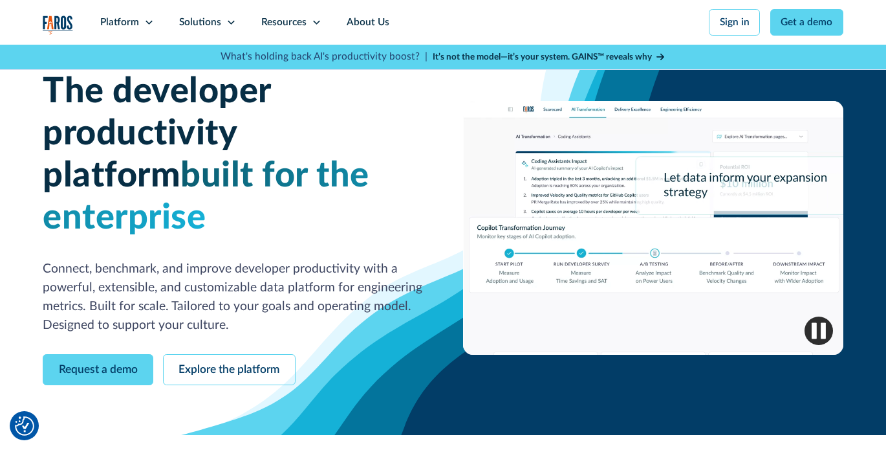
scroll to position [27, 0]
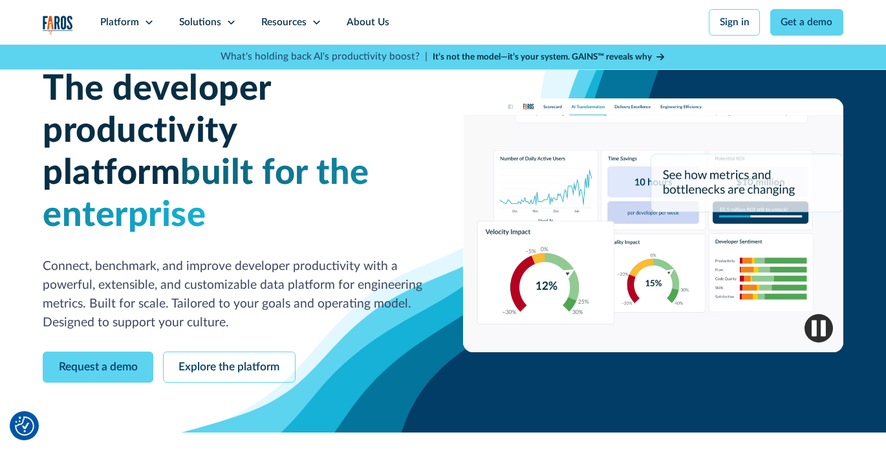
click at [291, 257] on p "Connect, benchmark, and improve developer productivity with a powerful, extensi…" at bounding box center [233, 294] width 380 height 75
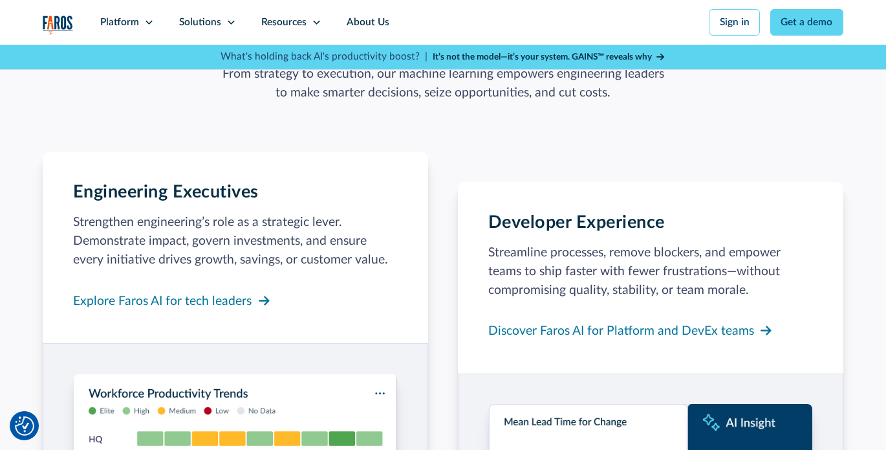
scroll to position [1334, 0]
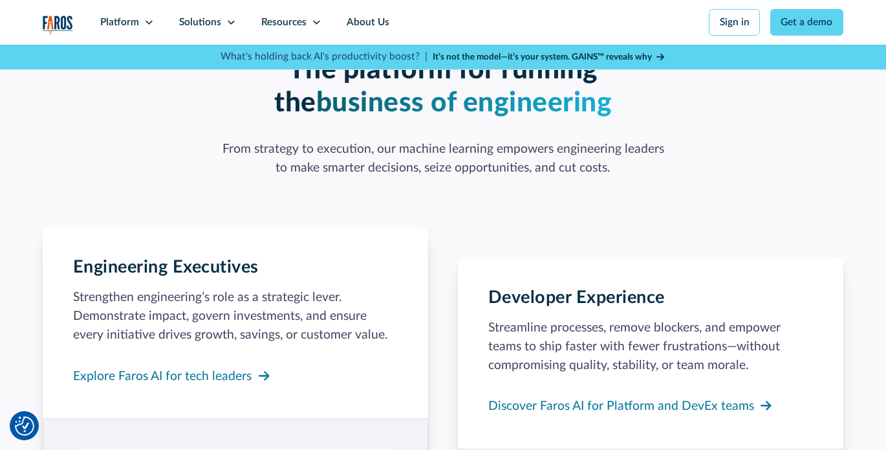
click at [276, 257] on div "Engineering Executives Strengthen engineering’s role as a strategic lever. Demo…" at bounding box center [235, 322] width 325 height 131
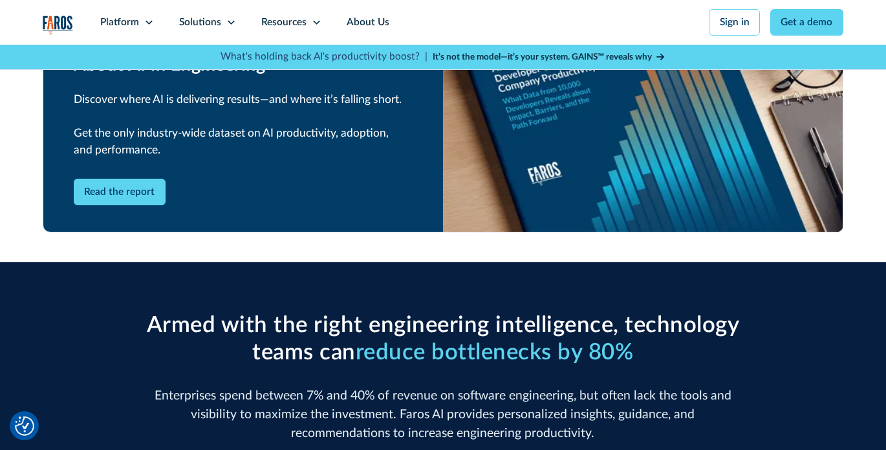
scroll to position [0, 0]
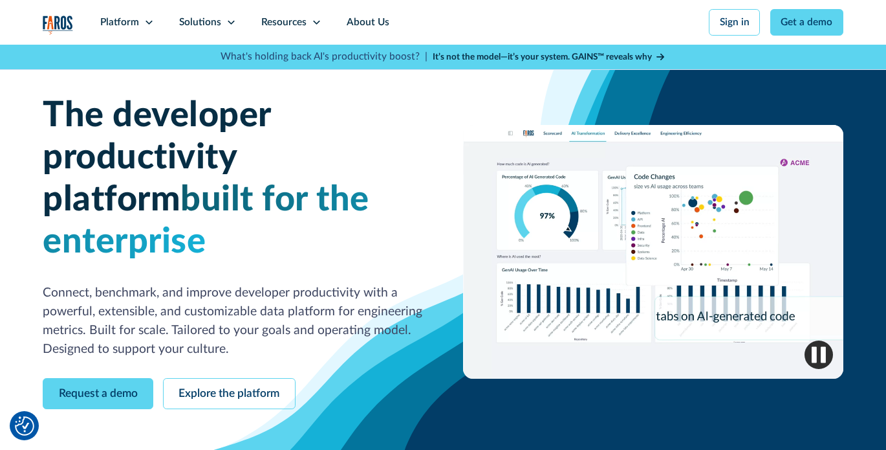
click at [214, 102] on h1 "The developer productivity platform built for the enterprise" at bounding box center [233, 179] width 380 height 168
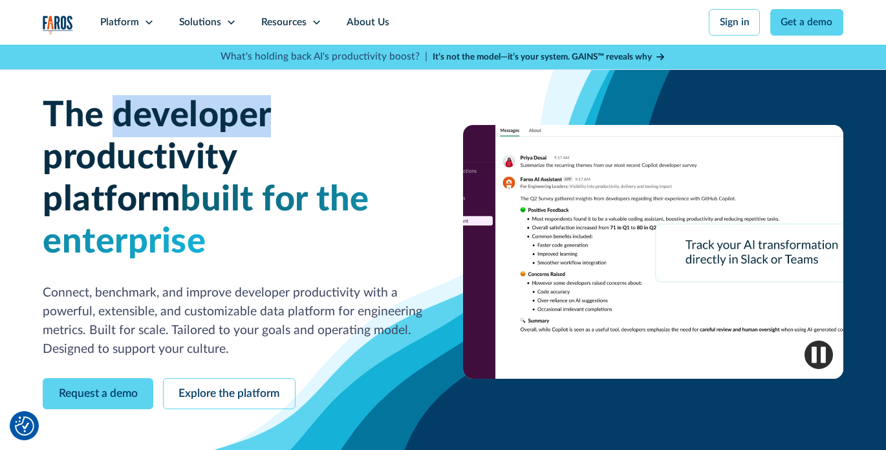
click at [214, 102] on h1 "The developer productivity platform built for the enterprise" at bounding box center [233, 179] width 380 height 168
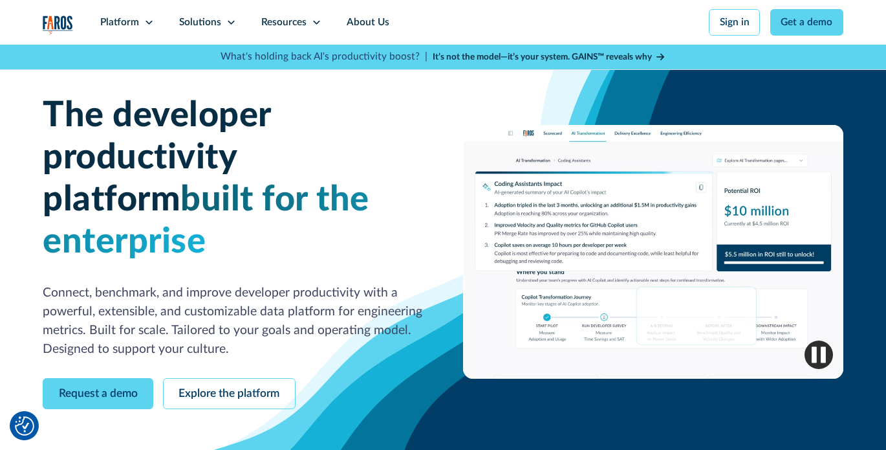
click at [203, 211] on span "built for the enterprise" at bounding box center [206, 221] width 327 height 78
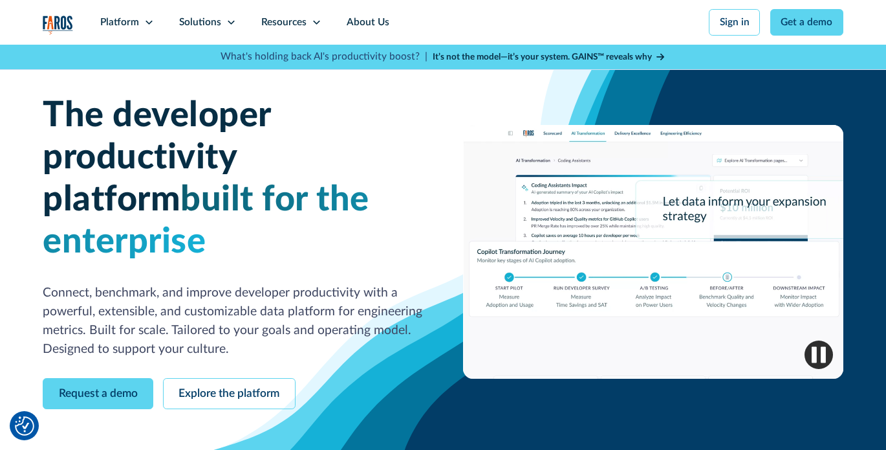
click at [188, 226] on div "The developer productivity platform built for the enterprise Connect, benchmark…" at bounding box center [233, 226] width 380 height 263
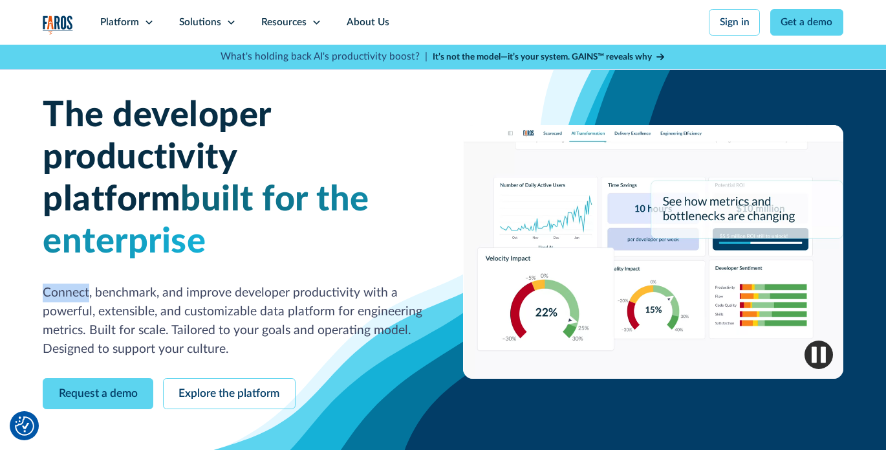
click at [188, 226] on div "The developer productivity platform built for the enterprise Connect, benchmark…" at bounding box center [233, 226] width 380 height 263
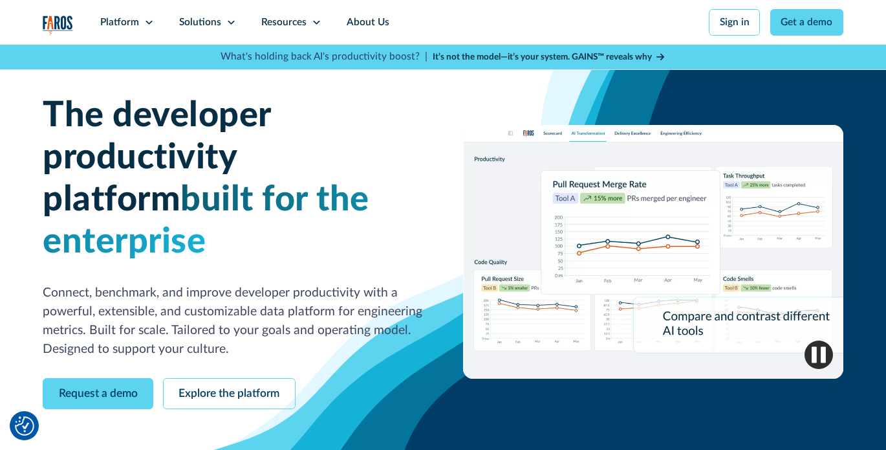
click at [199, 283] on p "Connect, benchmark, and improve developer productivity with a powerful, extensi…" at bounding box center [233, 320] width 380 height 75
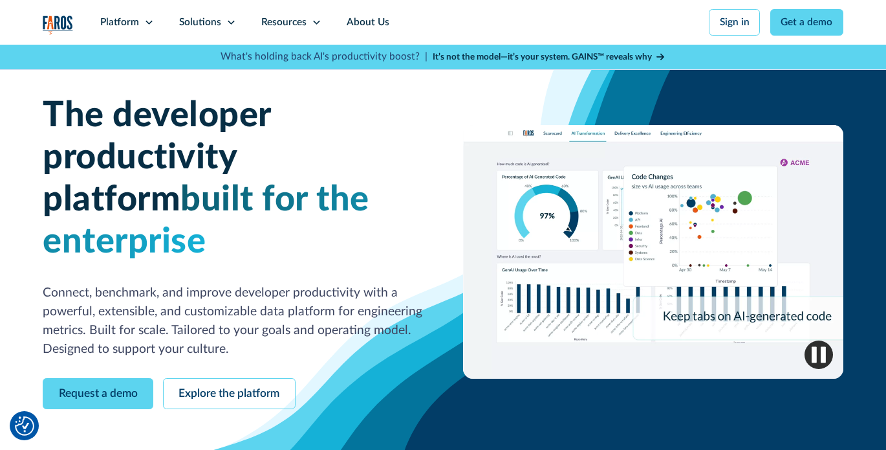
click at [199, 283] on p "Connect, benchmark, and improve developer productivity with a powerful, extensi…" at bounding box center [233, 320] width 380 height 75
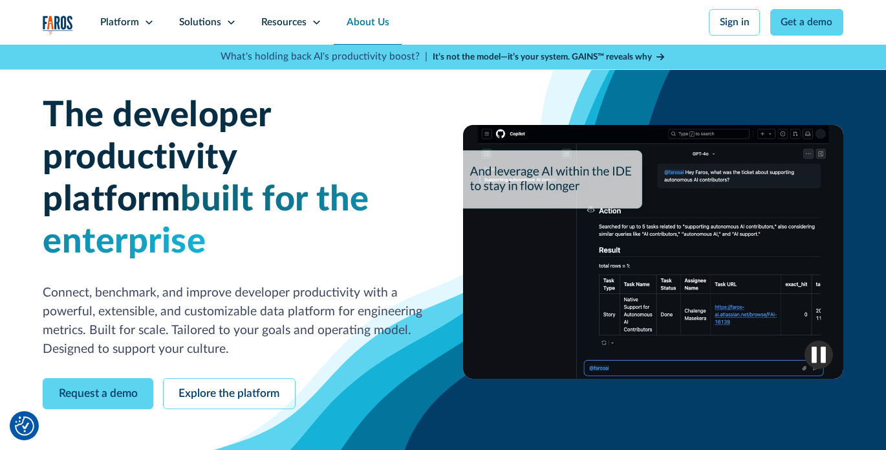
click at [371, 17] on link "About Us" at bounding box center [368, 22] width 68 height 45
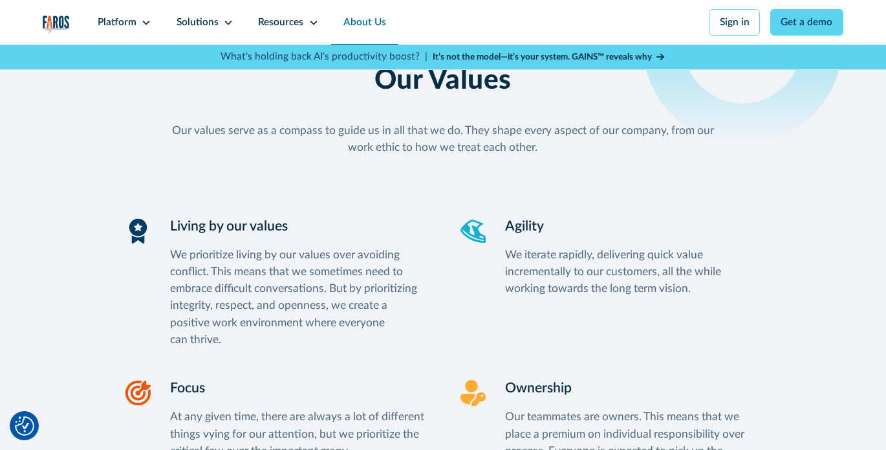
scroll to position [1263, 0]
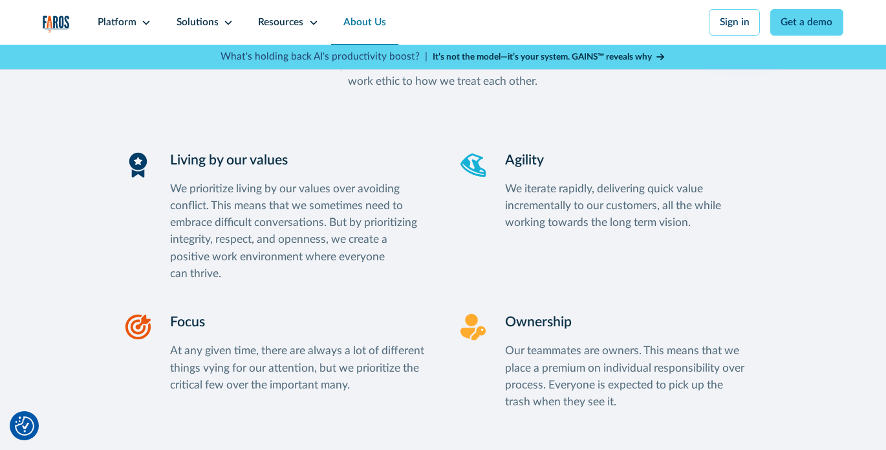
click at [309, 229] on div "We prioritize living by our values over avoiding conflict. This means that we s…" at bounding box center [299, 231] width 258 height 101
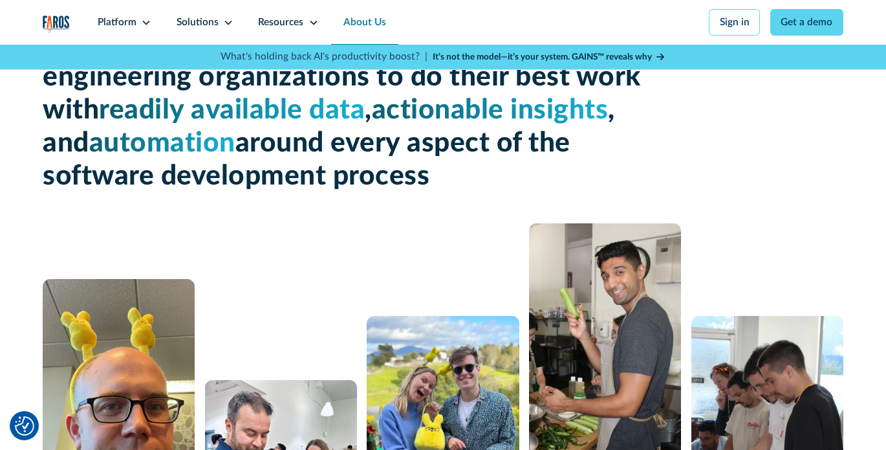
scroll to position [0, 0]
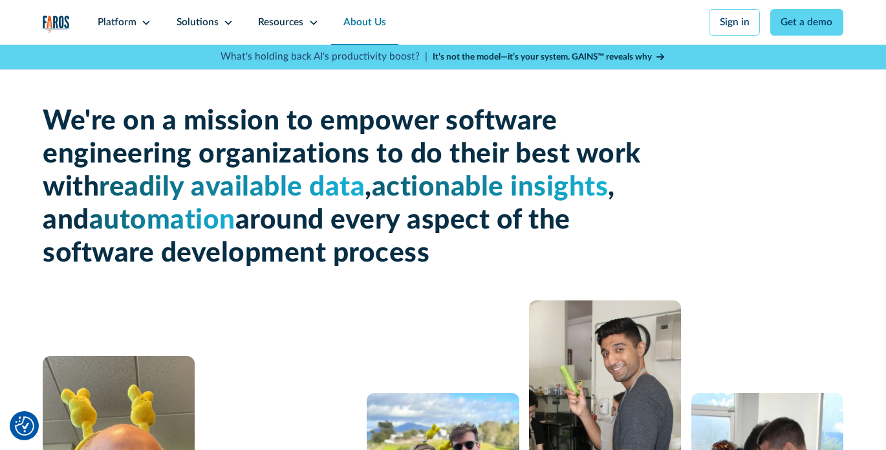
click at [330, 236] on h1 "We're on a mission to empower software engineering organizations to do their be…" at bounding box center [343, 187] width 600 height 165
click at [288, 20] on div "Resources" at bounding box center [280, 22] width 45 height 15
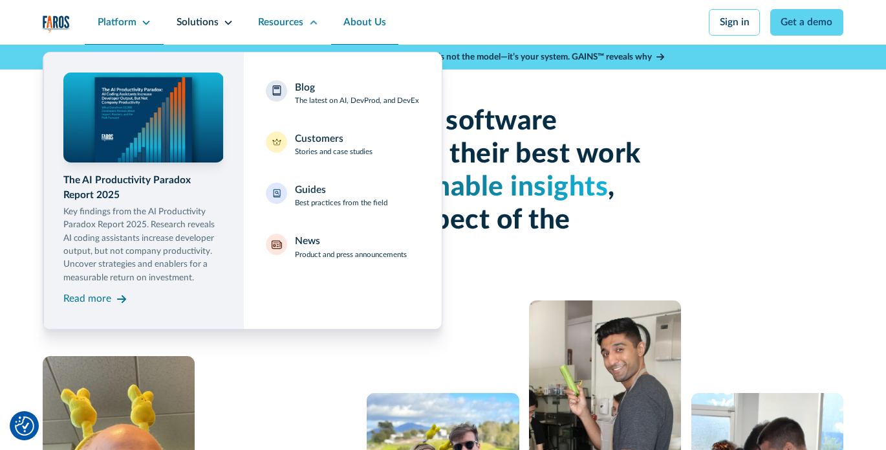
click at [124, 19] on div "Platform" at bounding box center [117, 22] width 39 height 15
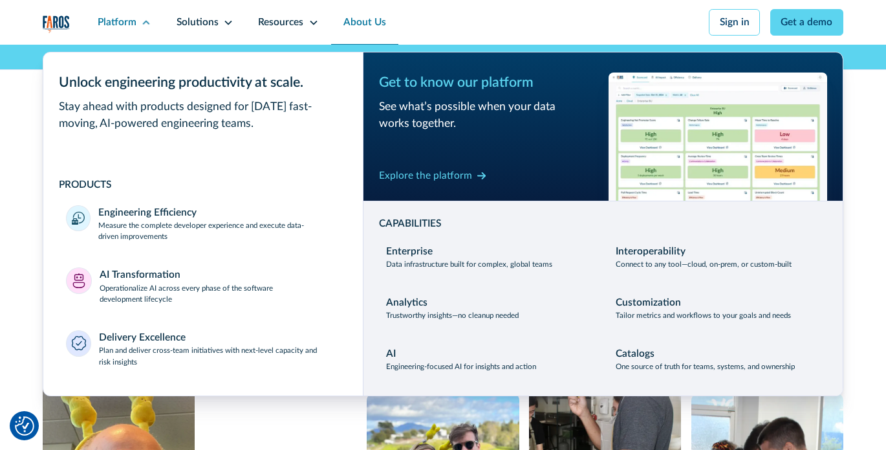
click at [870, 226] on div "We're on a mission to empower software engineering organizations to do their be…" at bounding box center [443, 356] width 886 height 623
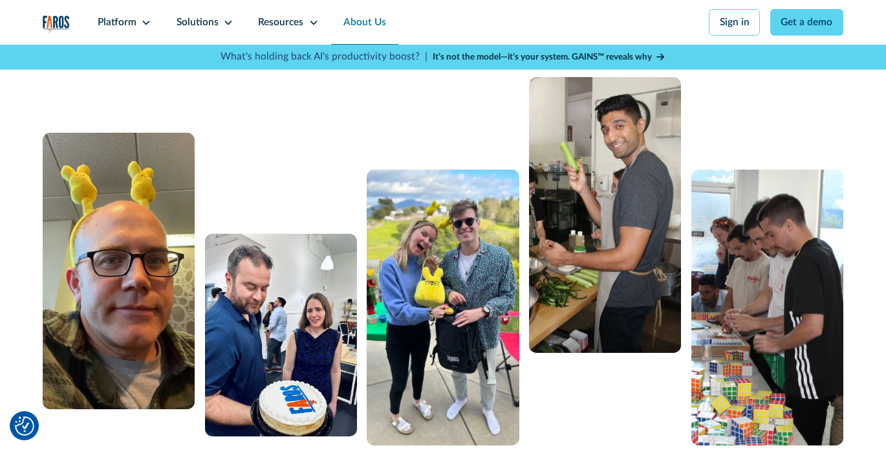
scroll to position [312, 0]
